Goal: Task Accomplishment & Management: Complete application form

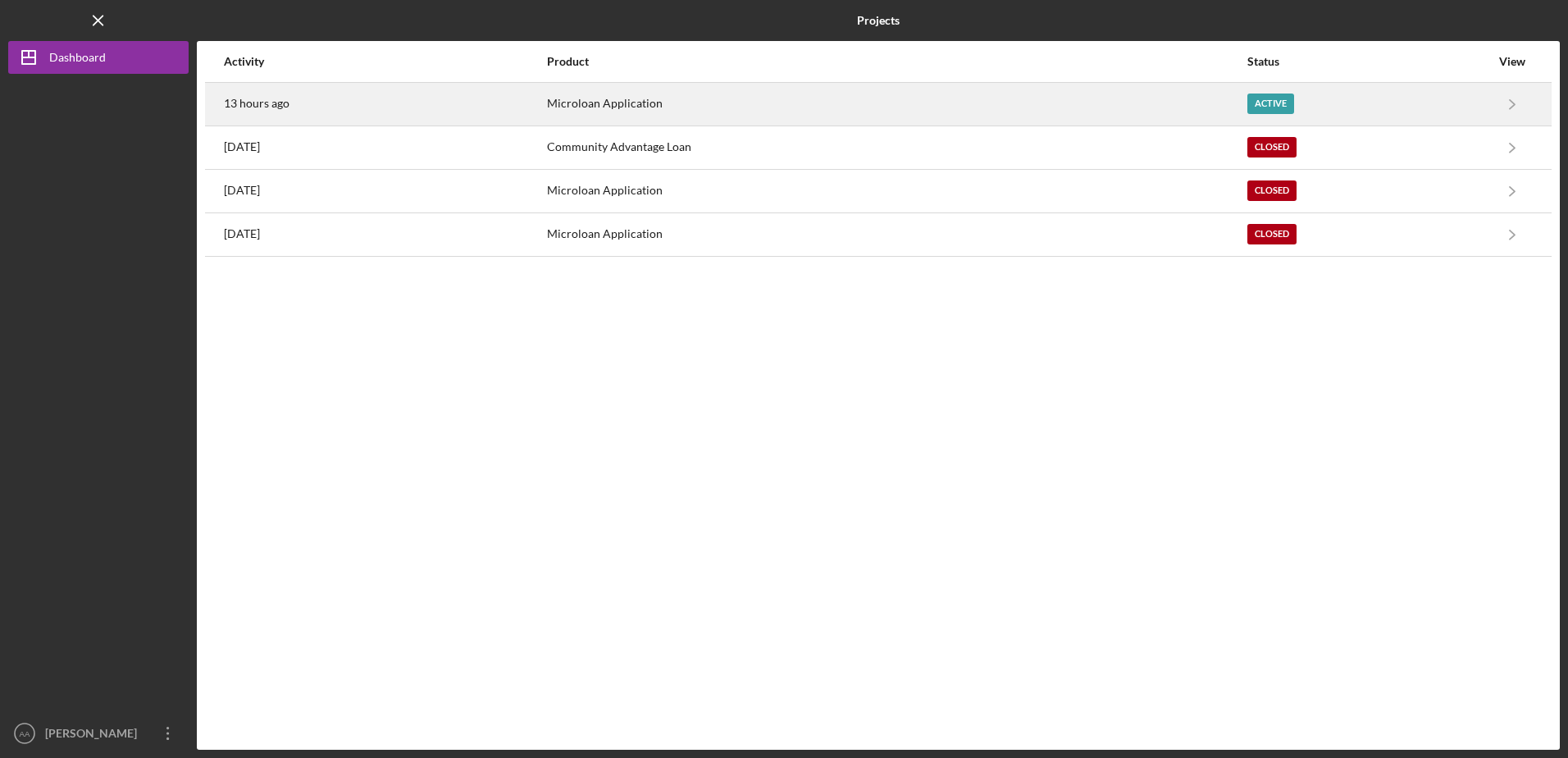
click at [1115, 102] on div "Microloan Application" at bounding box center [896, 104] width 700 height 41
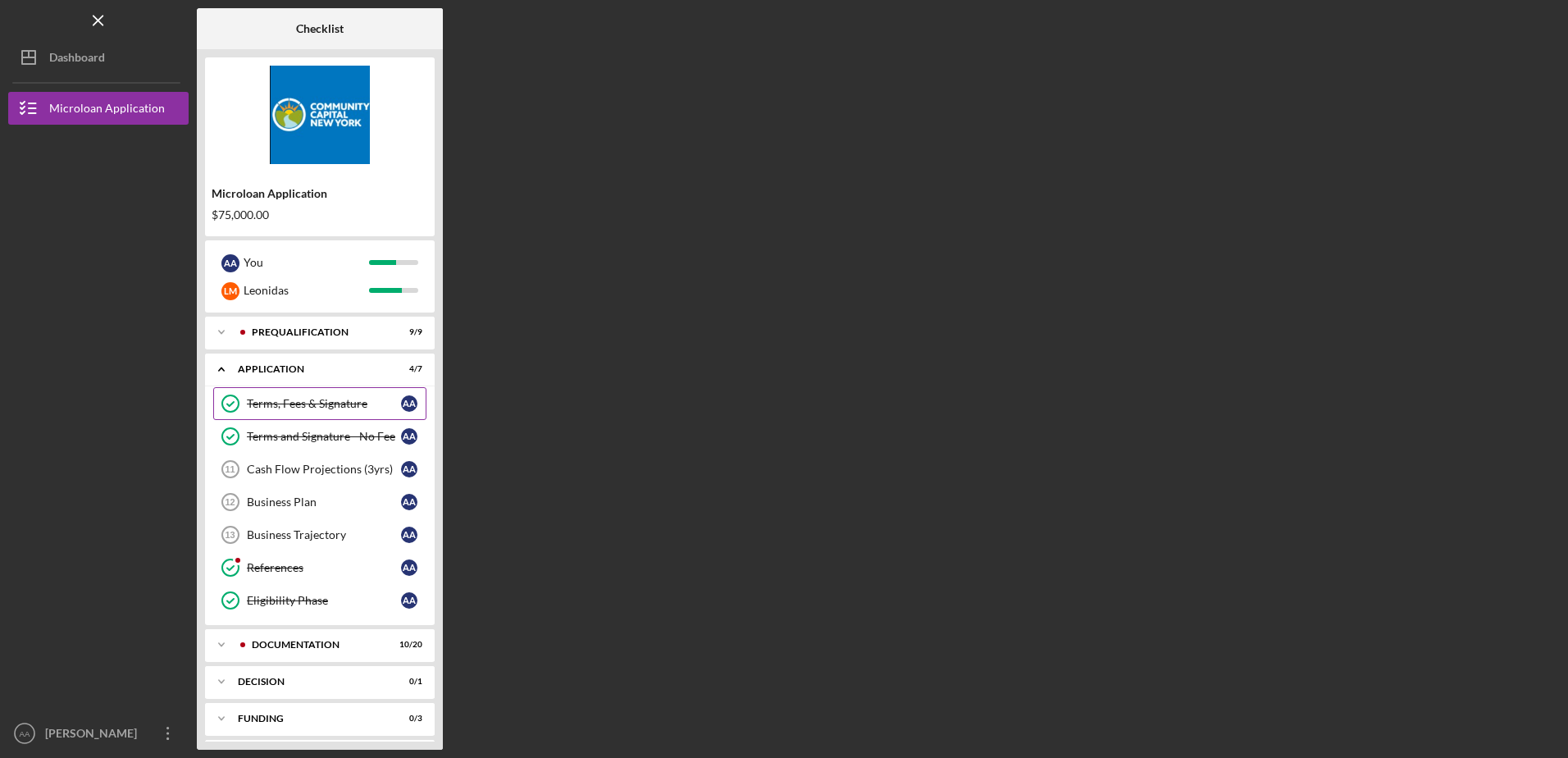
scroll to position [39, 0]
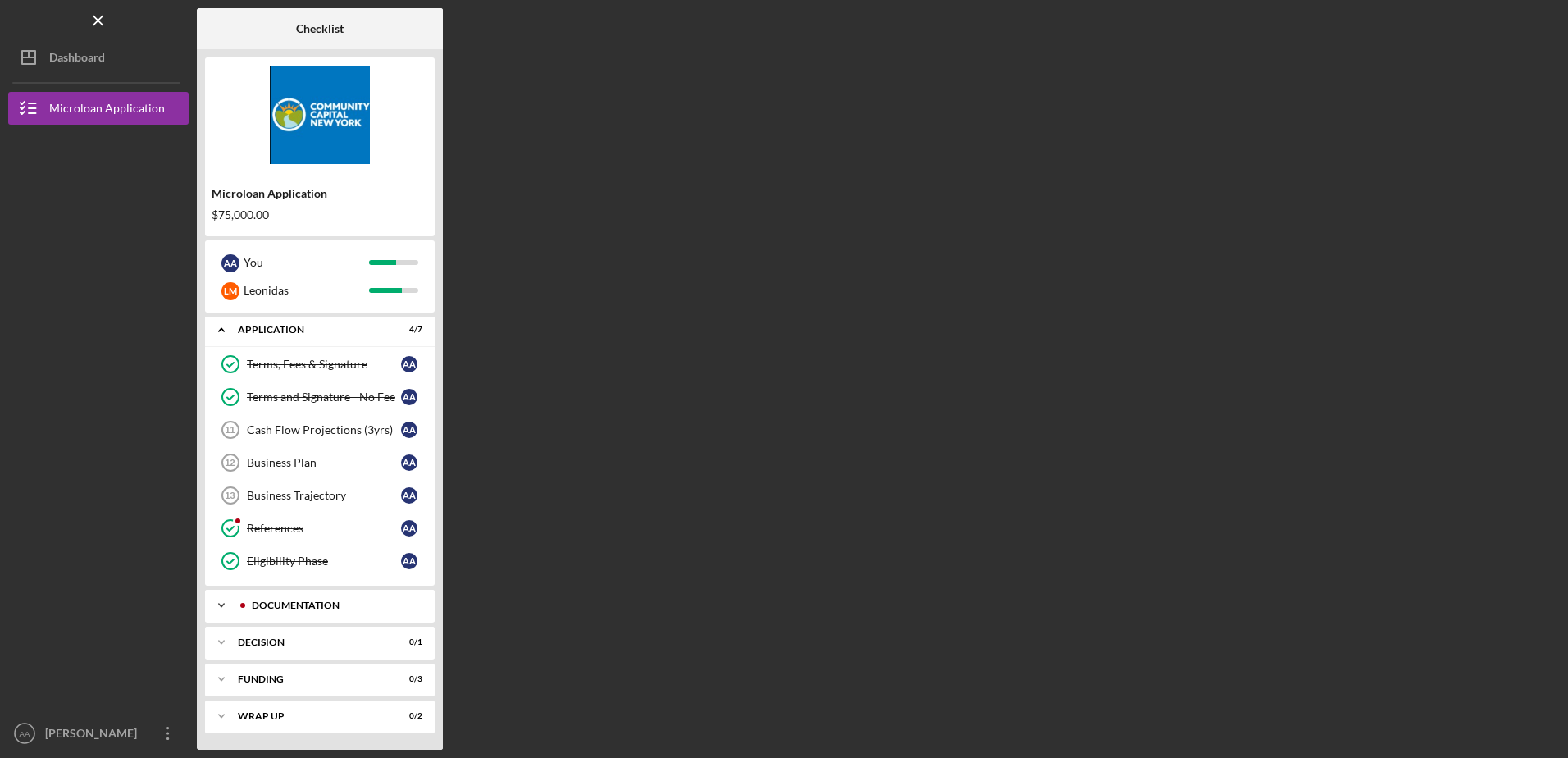
click at [352, 598] on div "Icon/Expander Documentation 10 / 20" at bounding box center [320, 605] width 230 height 32
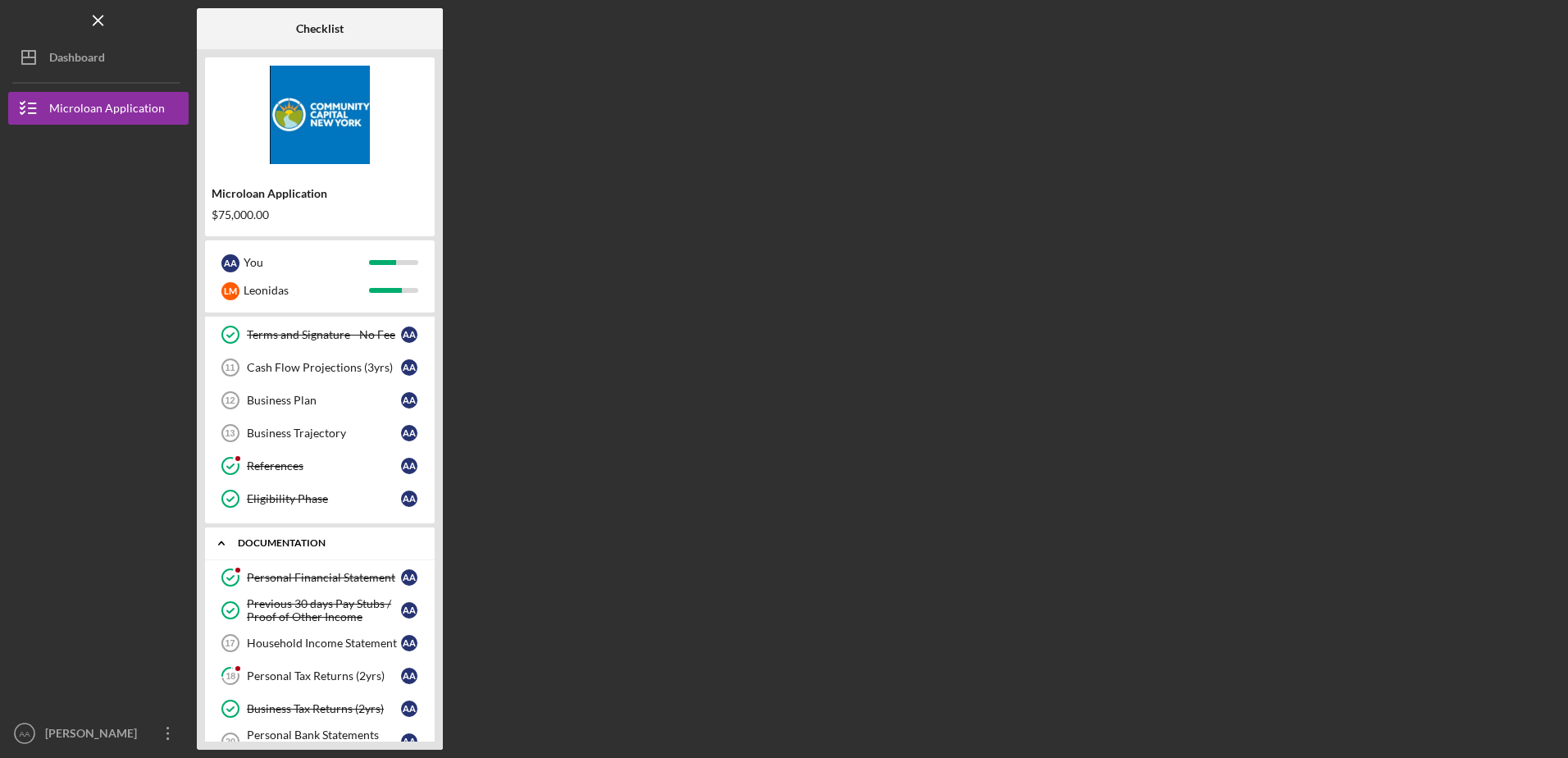
scroll to position [285, 0]
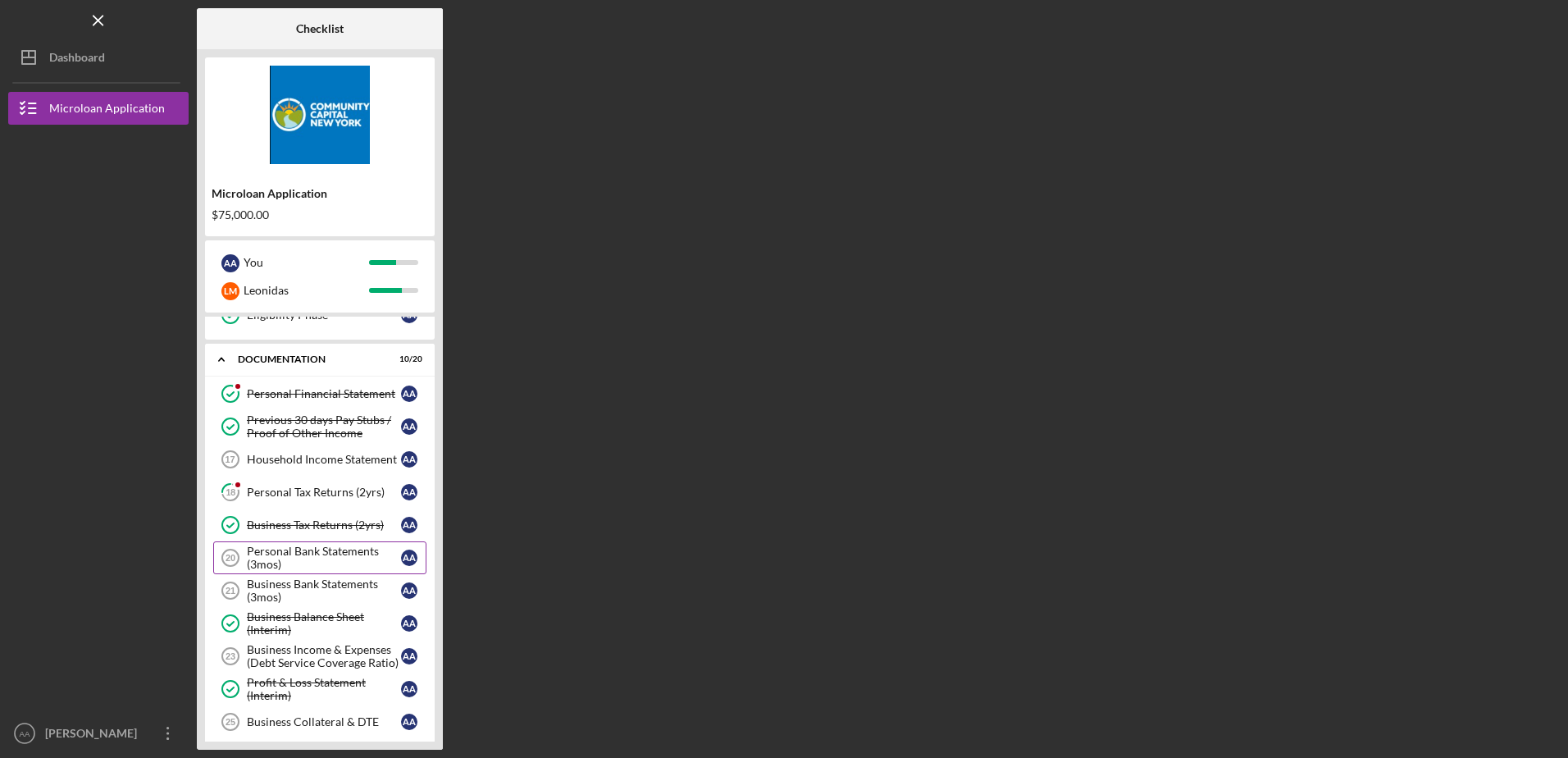
click at [298, 560] on div "Personal Bank Statements (3mos)" at bounding box center [324, 557] width 154 height 26
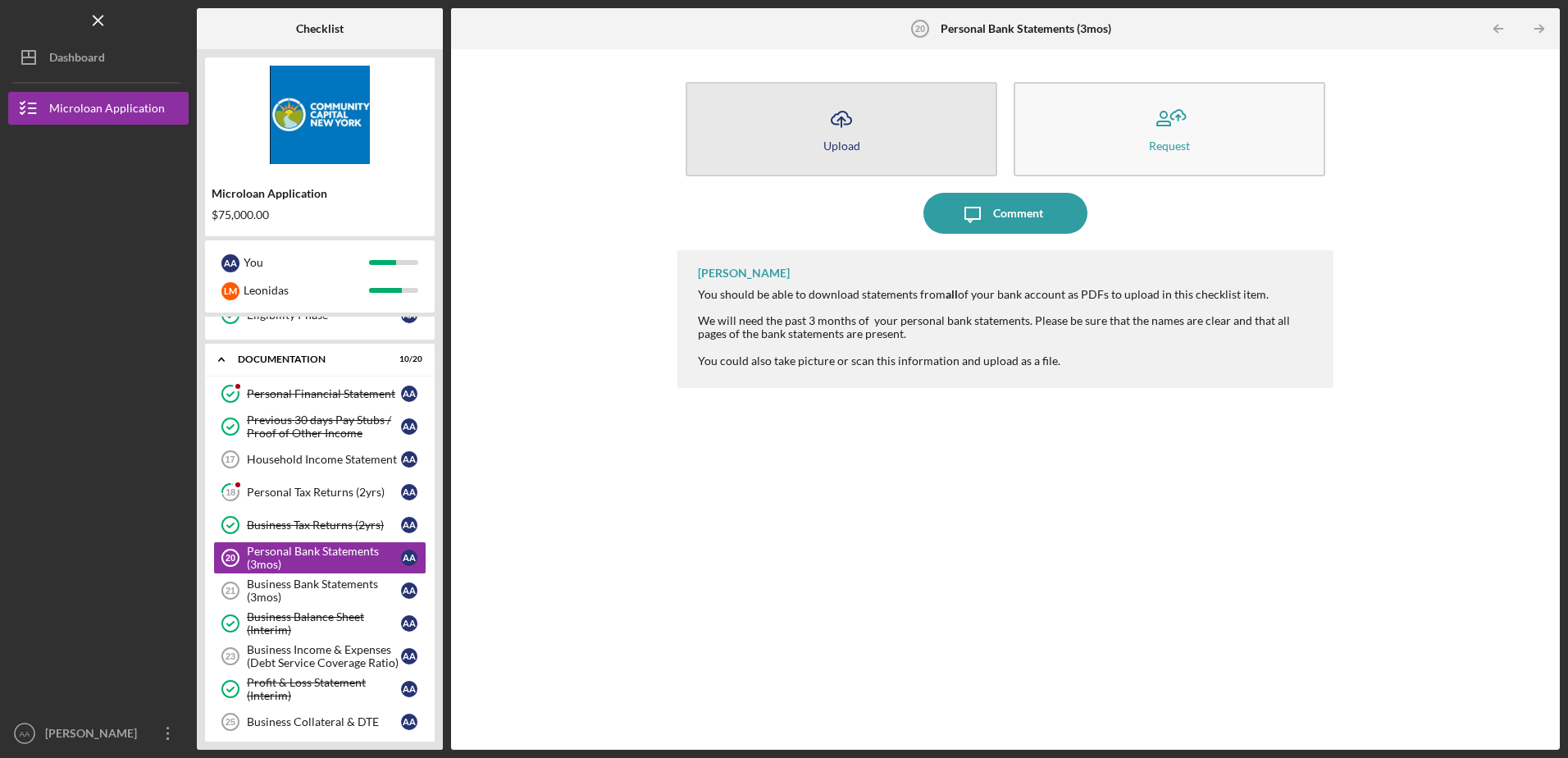
click at [846, 150] on div "Upload" at bounding box center [842, 145] width 37 height 12
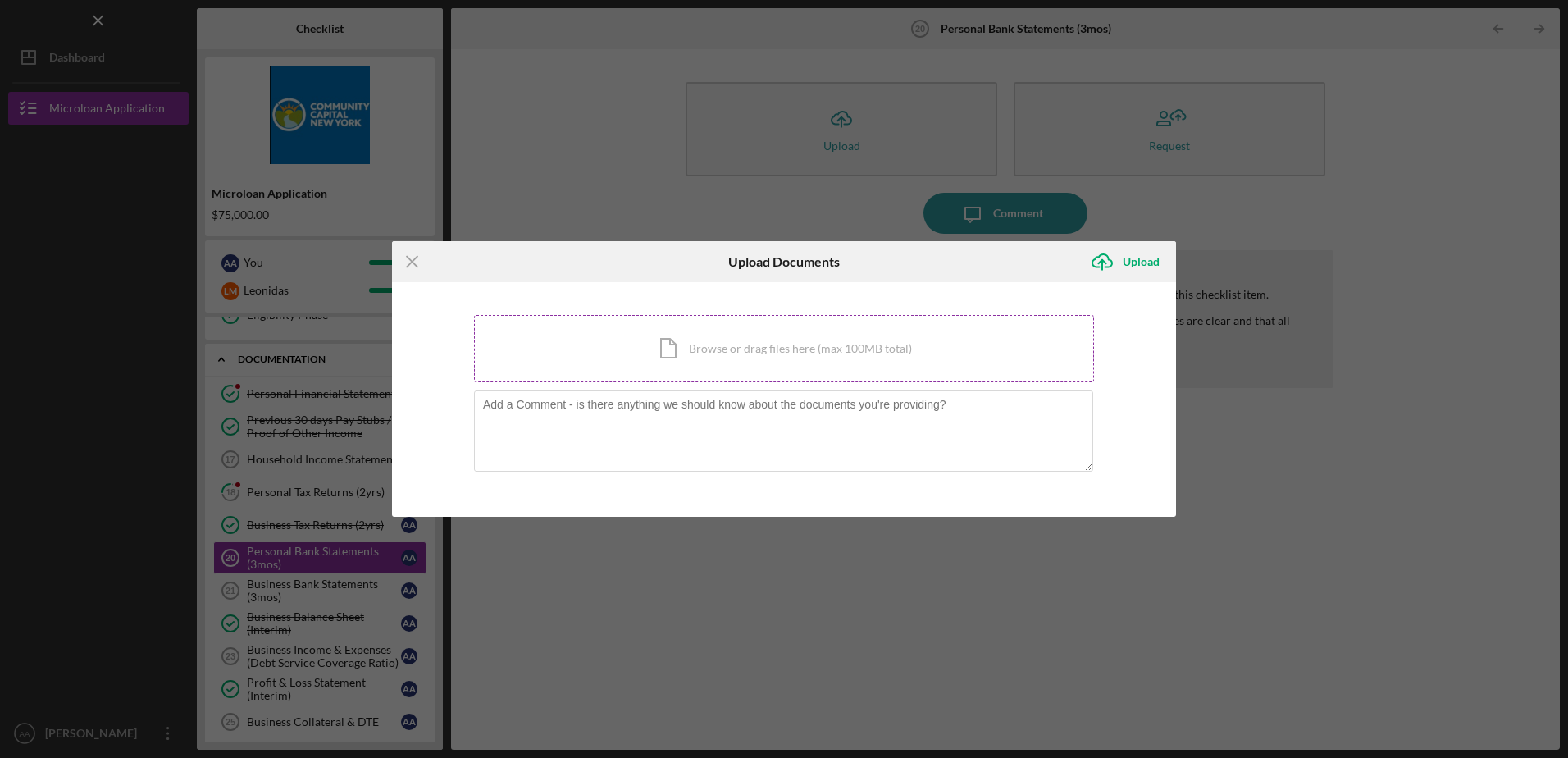
click at [700, 362] on div "Icon/Document Browse or drag files here (max 100MB total) Tap to choose files o…" at bounding box center [784, 349] width 620 height 68
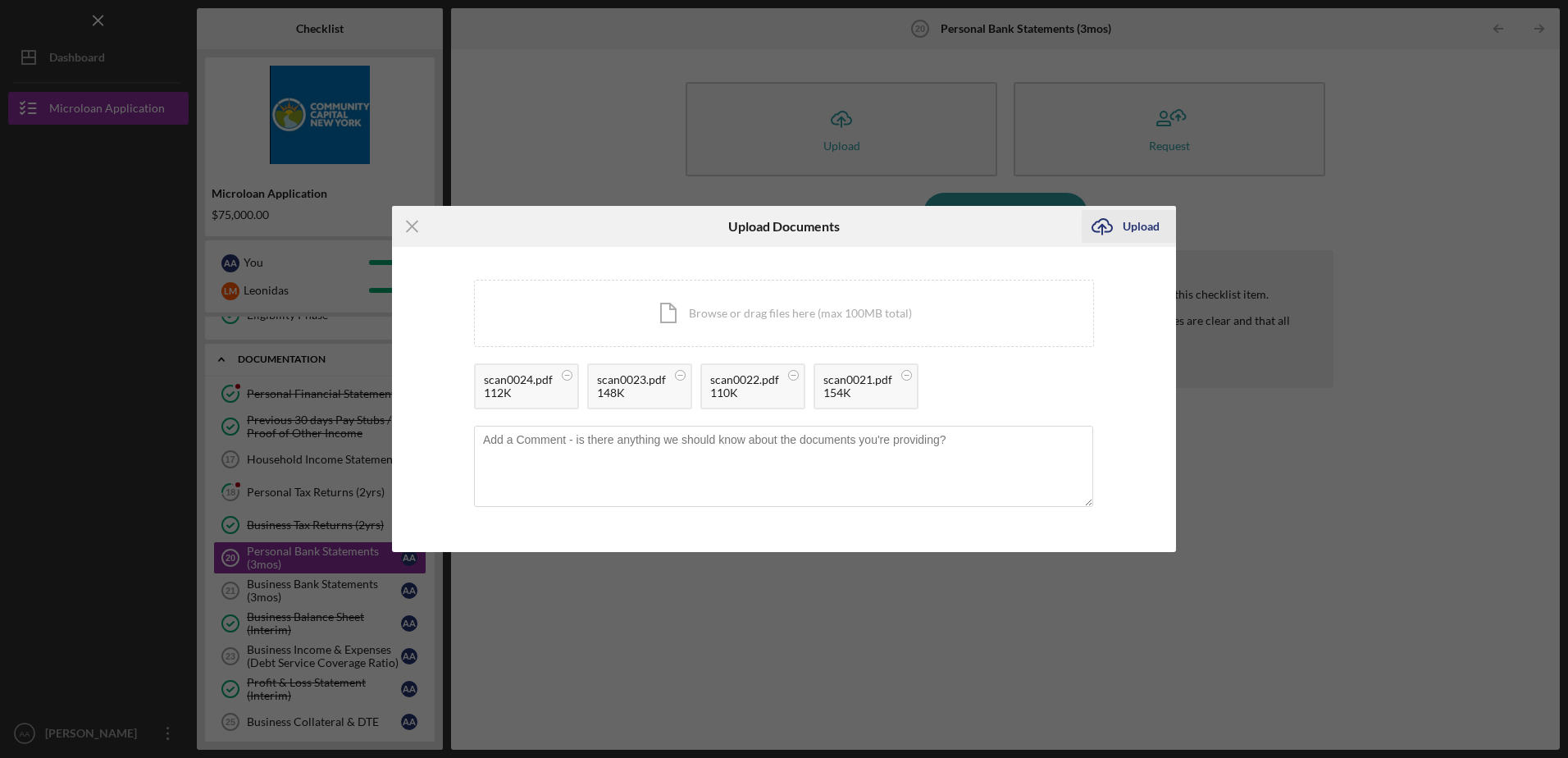
click at [1137, 229] on div "Upload" at bounding box center [1141, 226] width 37 height 32
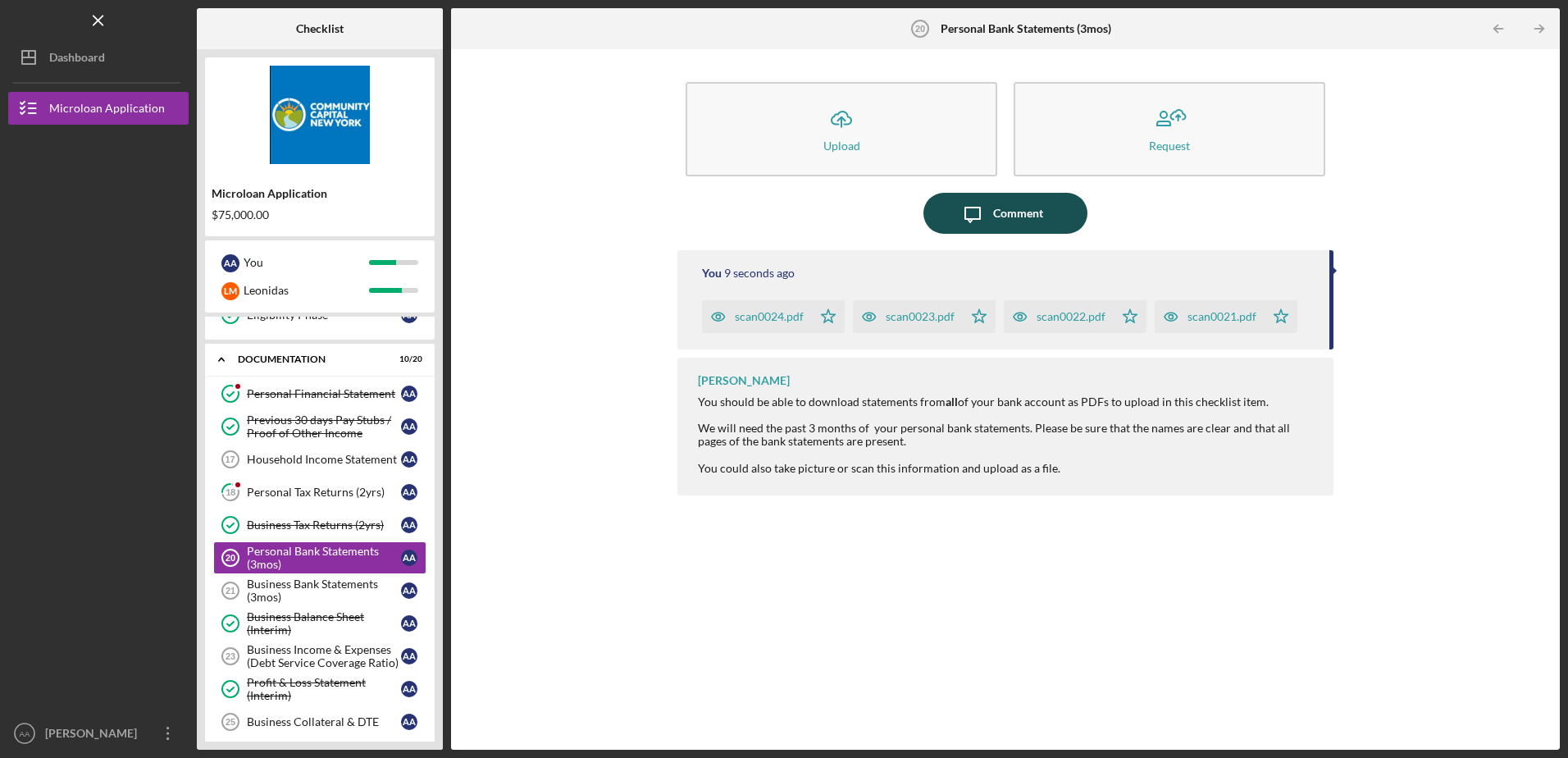
click at [1005, 216] on div "Comment" at bounding box center [1019, 214] width 50 height 41
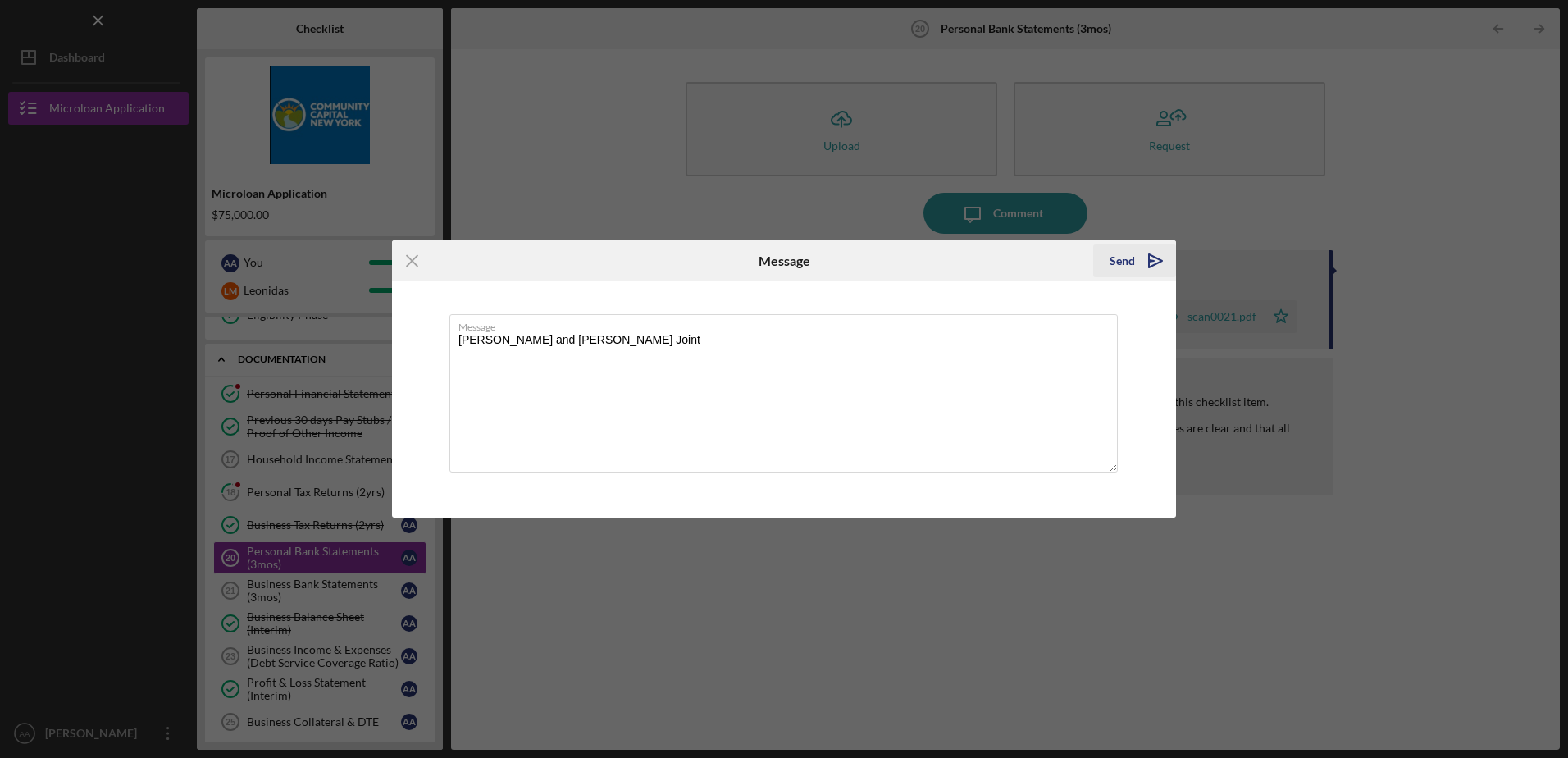
type textarea "[PERSON_NAME] and [PERSON_NAME] Joint"
click at [1125, 262] on div "Send" at bounding box center [1123, 261] width 26 height 32
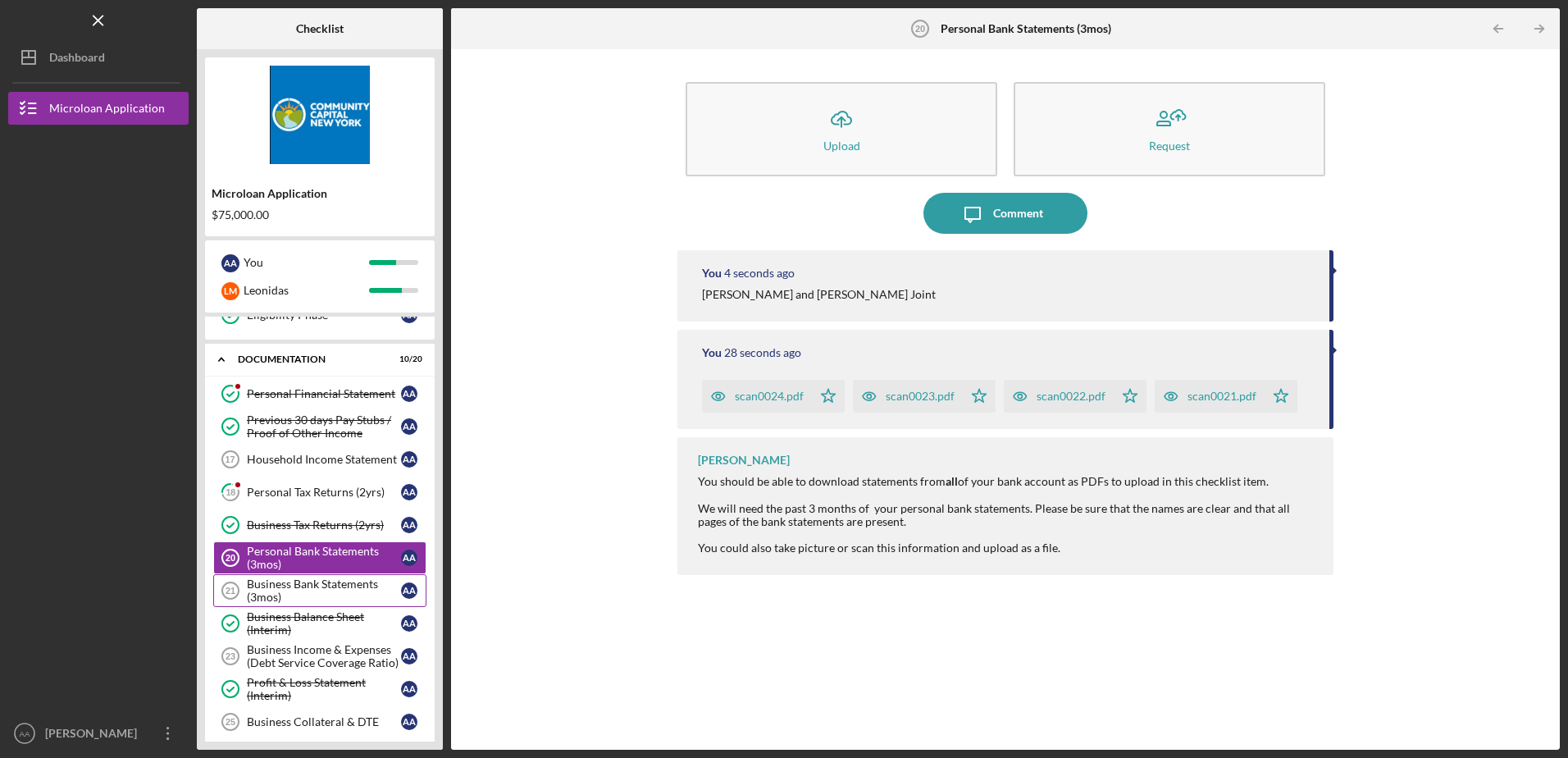
click at [284, 594] on div "Business Bank Statements (3mos)" at bounding box center [324, 591] width 154 height 26
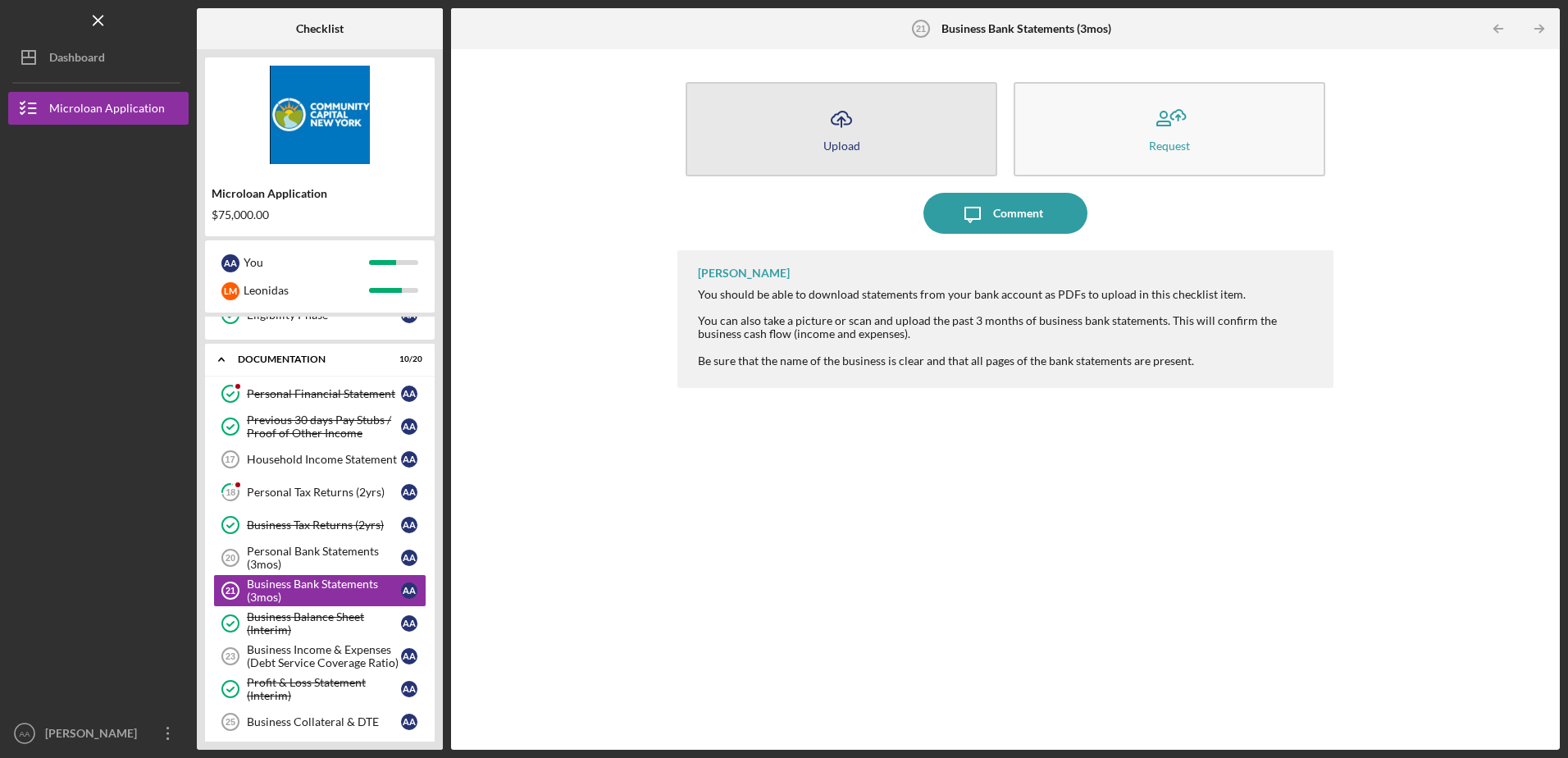
click at [862, 143] on button "Icon/Upload Upload" at bounding box center [842, 129] width 312 height 94
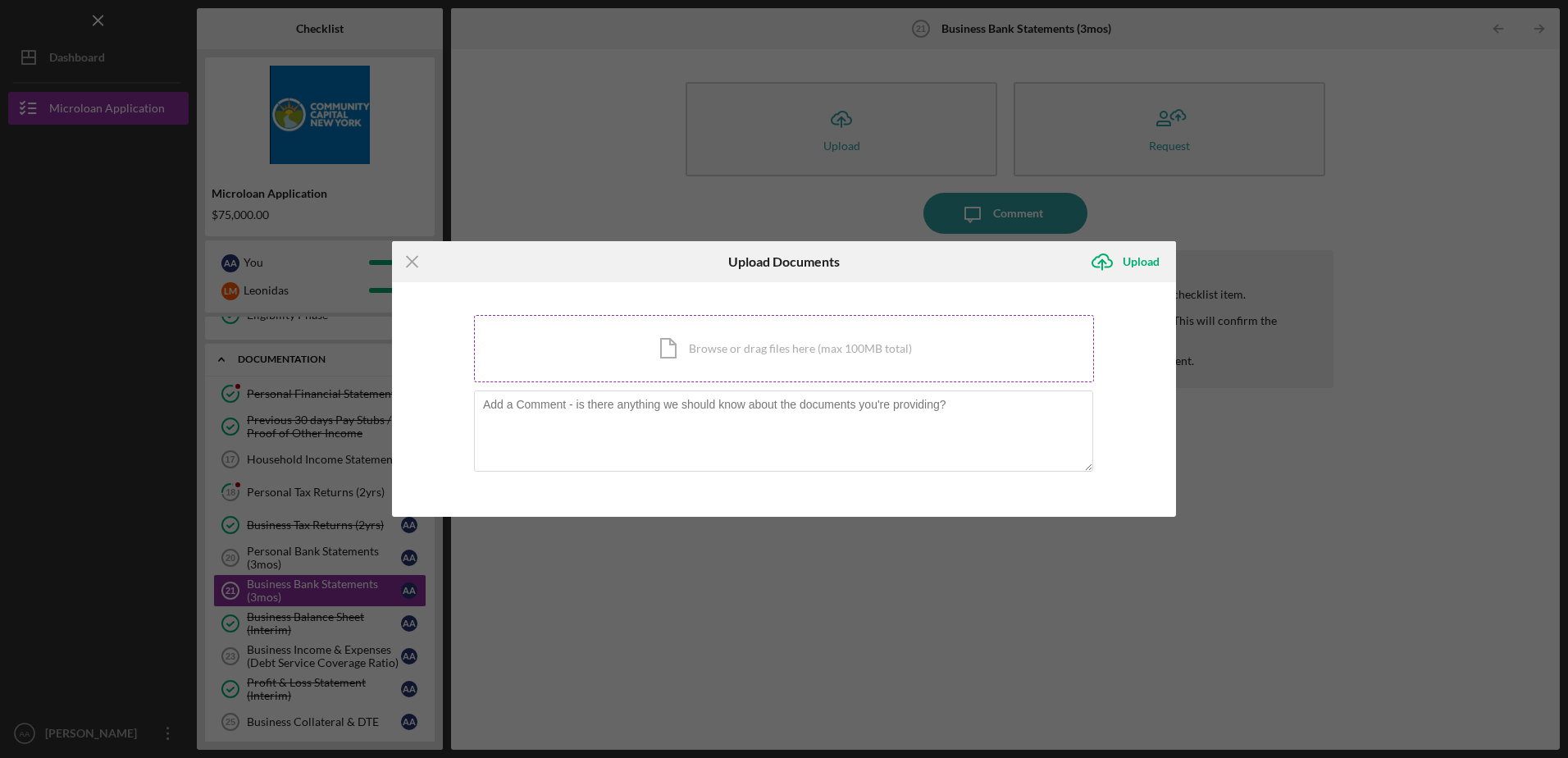
click at [789, 344] on div "Icon/Document Browse or drag files here (max 100MB total) Tap to choose files o…" at bounding box center [784, 349] width 620 height 68
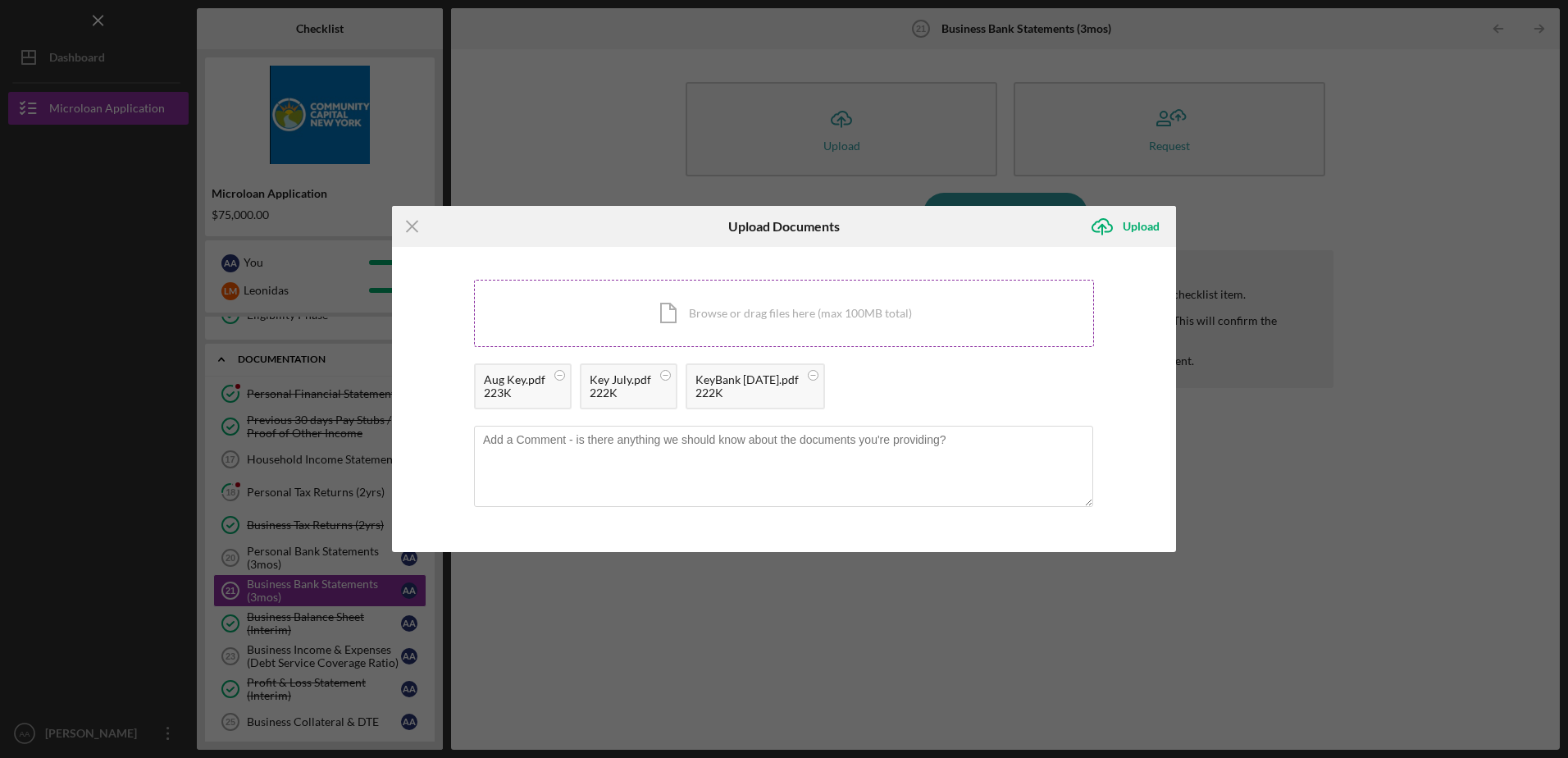
click at [749, 316] on div "Icon/Document Browse or drag files here (max 100MB total) Tap to choose files o…" at bounding box center [784, 313] width 620 height 68
click at [1137, 227] on div "Upload" at bounding box center [1141, 226] width 37 height 32
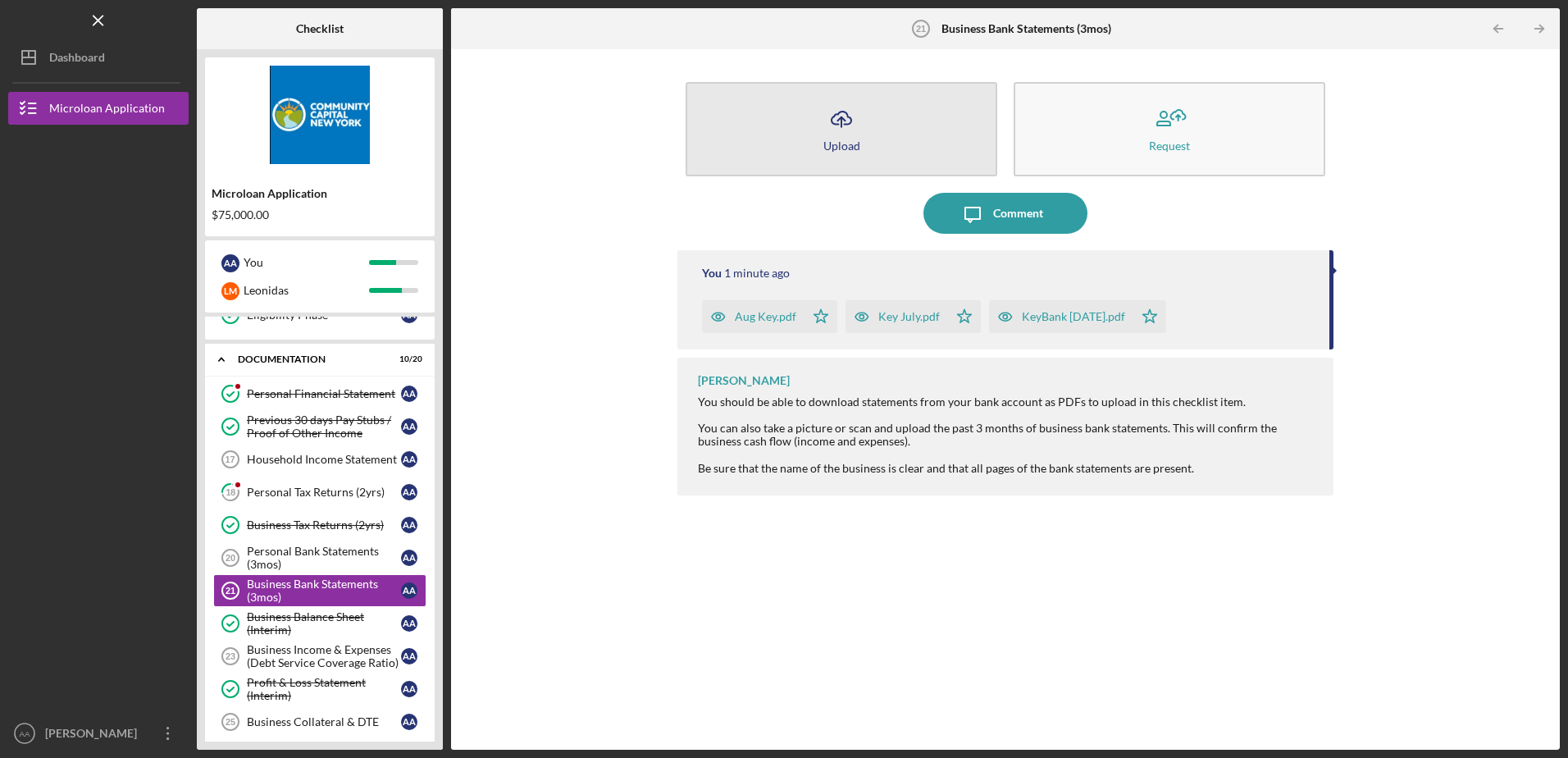
click at [841, 151] on div "Upload" at bounding box center [842, 145] width 37 height 12
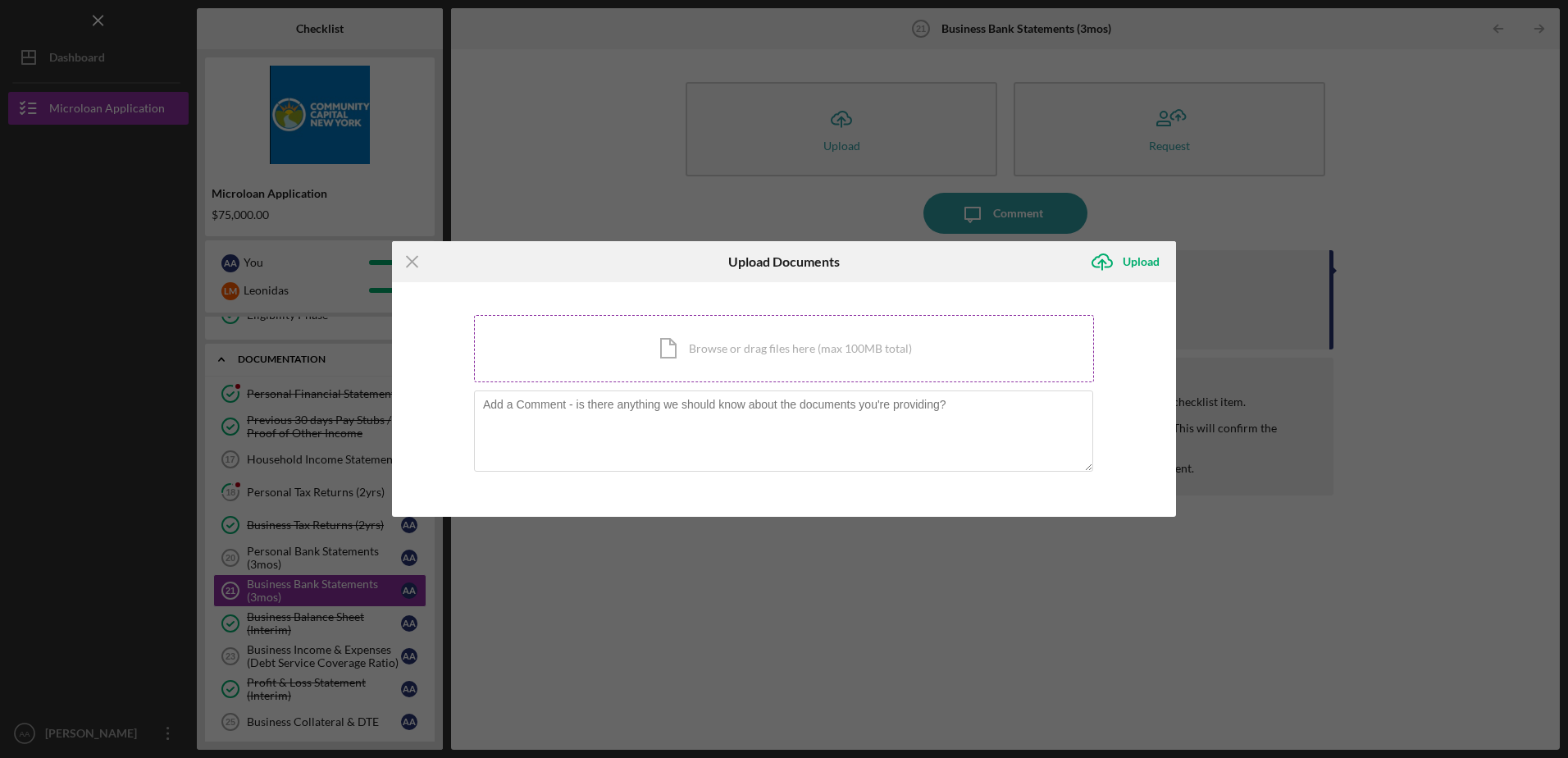
click at [871, 358] on div "Icon/Document Browse or drag files here (max 100MB total) Tap to choose files o…" at bounding box center [784, 349] width 620 height 68
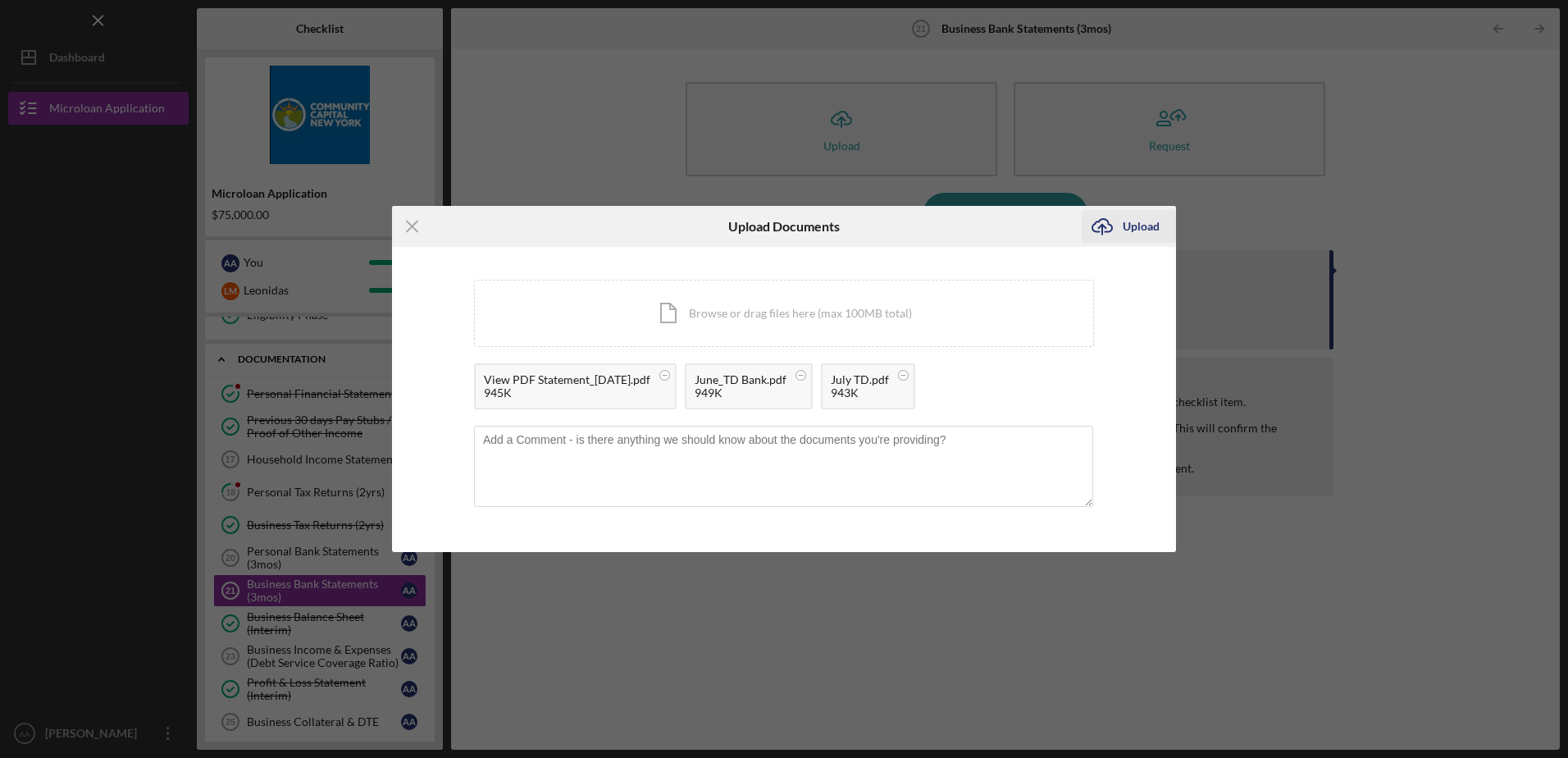
click at [1128, 229] on div "Upload" at bounding box center [1141, 226] width 37 height 32
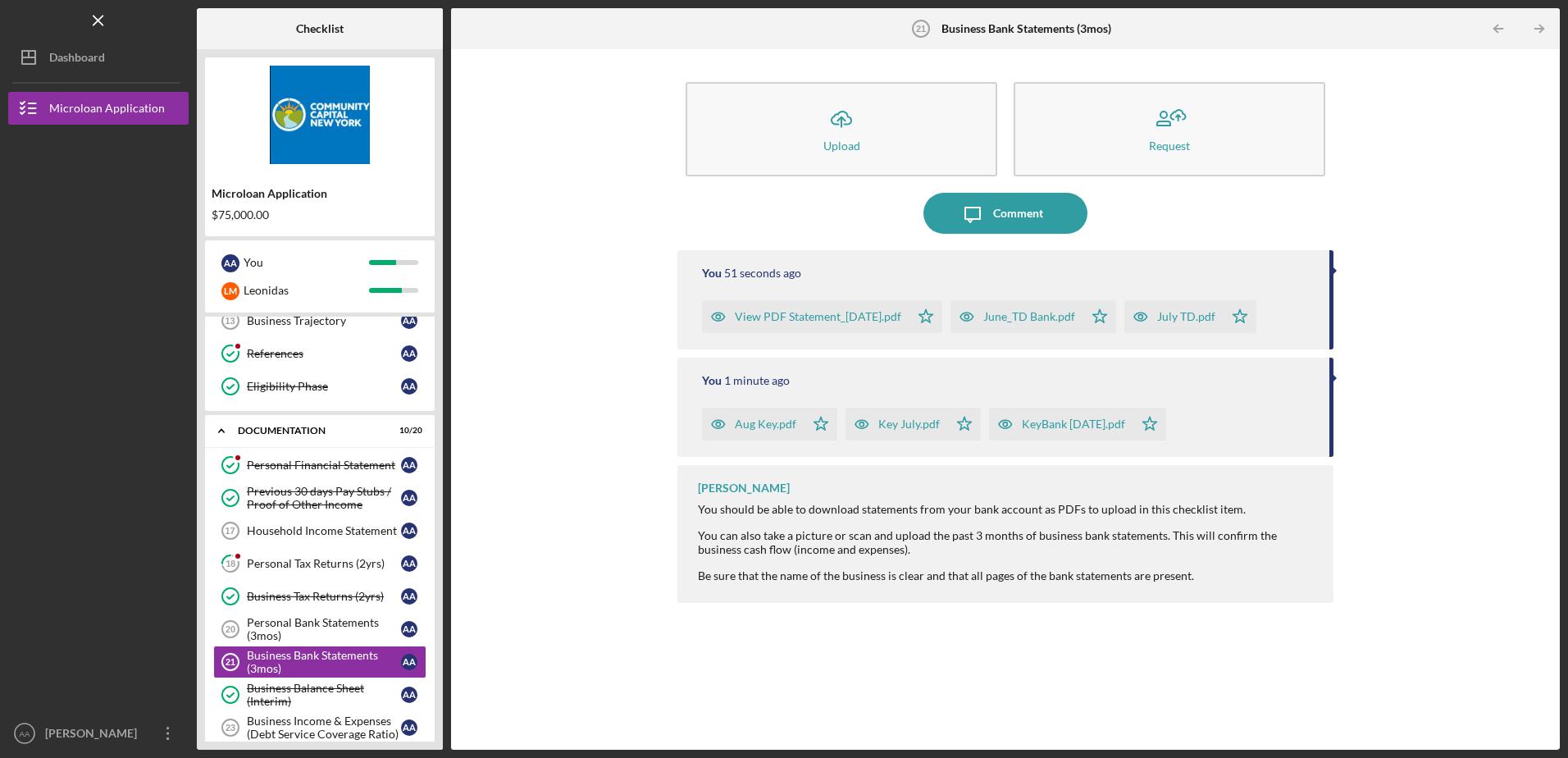
scroll to position [213, 0]
click at [326, 502] on div "Previous 30 days Pay Stubs / Proof of Other Income" at bounding box center [324, 499] width 154 height 26
